Goal: Task Accomplishment & Management: Use online tool/utility

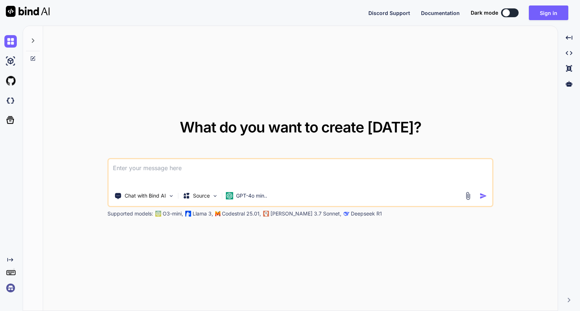
type textarea "x"
click at [552, 14] on button "Sign in" at bounding box center [548, 12] width 39 height 15
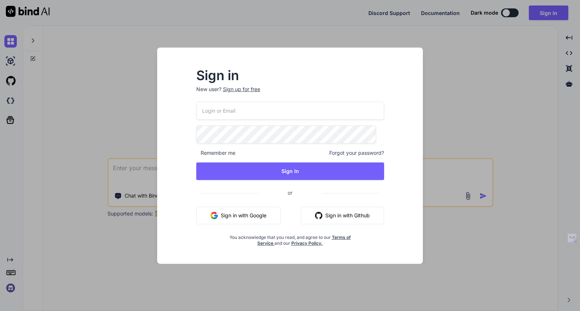
type input "[EMAIL_ADDRESS][DOMAIN_NAME]"
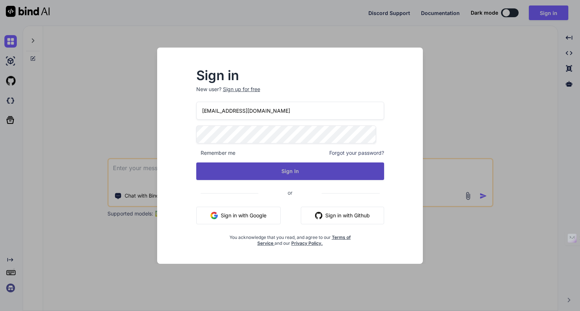
click at [306, 171] on button "Sign In" at bounding box center [290, 171] width 188 height 18
click at [283, 164] on button "Sign In" at bounding box center [290, 171] width 188 height 18
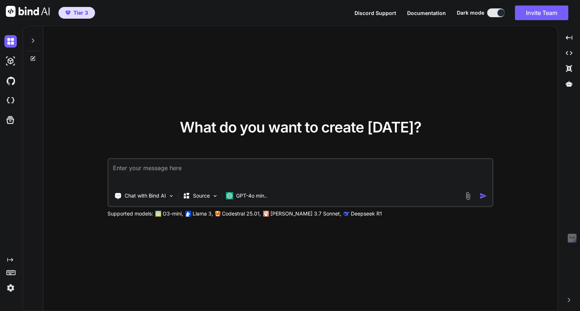
type textarea "x"
click at [173, 177] on textarea at bounding box center [301, 172] width 384 height 27
paste textarea "# LorEmip Dolorsit Ametconse ## Adip Elitse doeiusmod + temporin utl + ETD magn…"
type textarea "# LorEmip Dolorsit Ametconse ## Adip Elitse doeiusmod + temporin utl + ETD magn…"
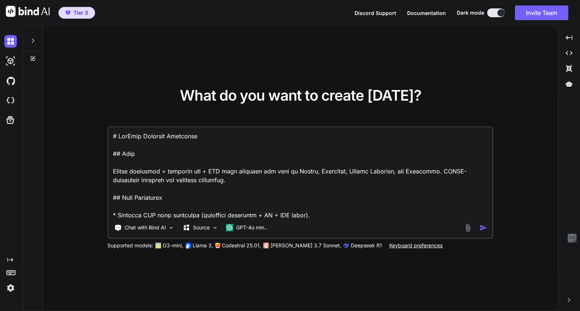
scroll to position [6220, 0]
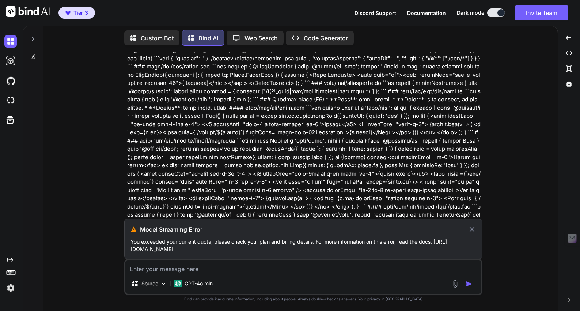
scroll to position [948, 0]
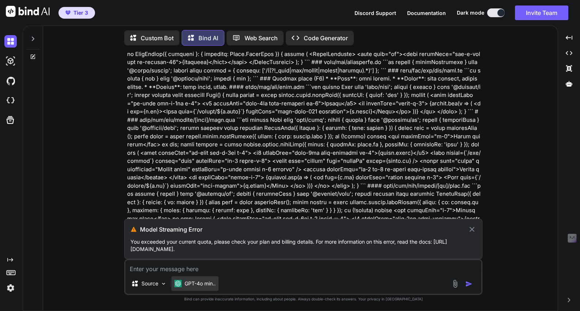
click at [208, 284] on p "GPT-4o min.." at bounding box center [200, 283] width 31 height 7
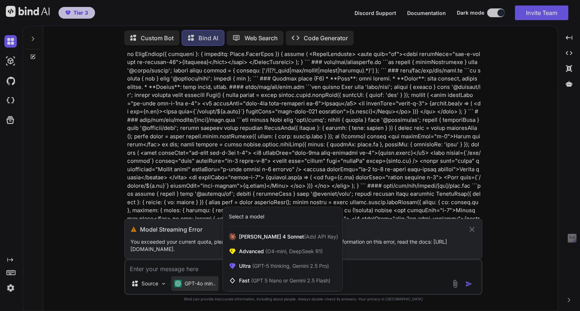
click at [374, 282] on div at bounding box center [290, 155] width 580 height 311
type textarea "x"
